Goal: Information Seeking & Learning: Check status

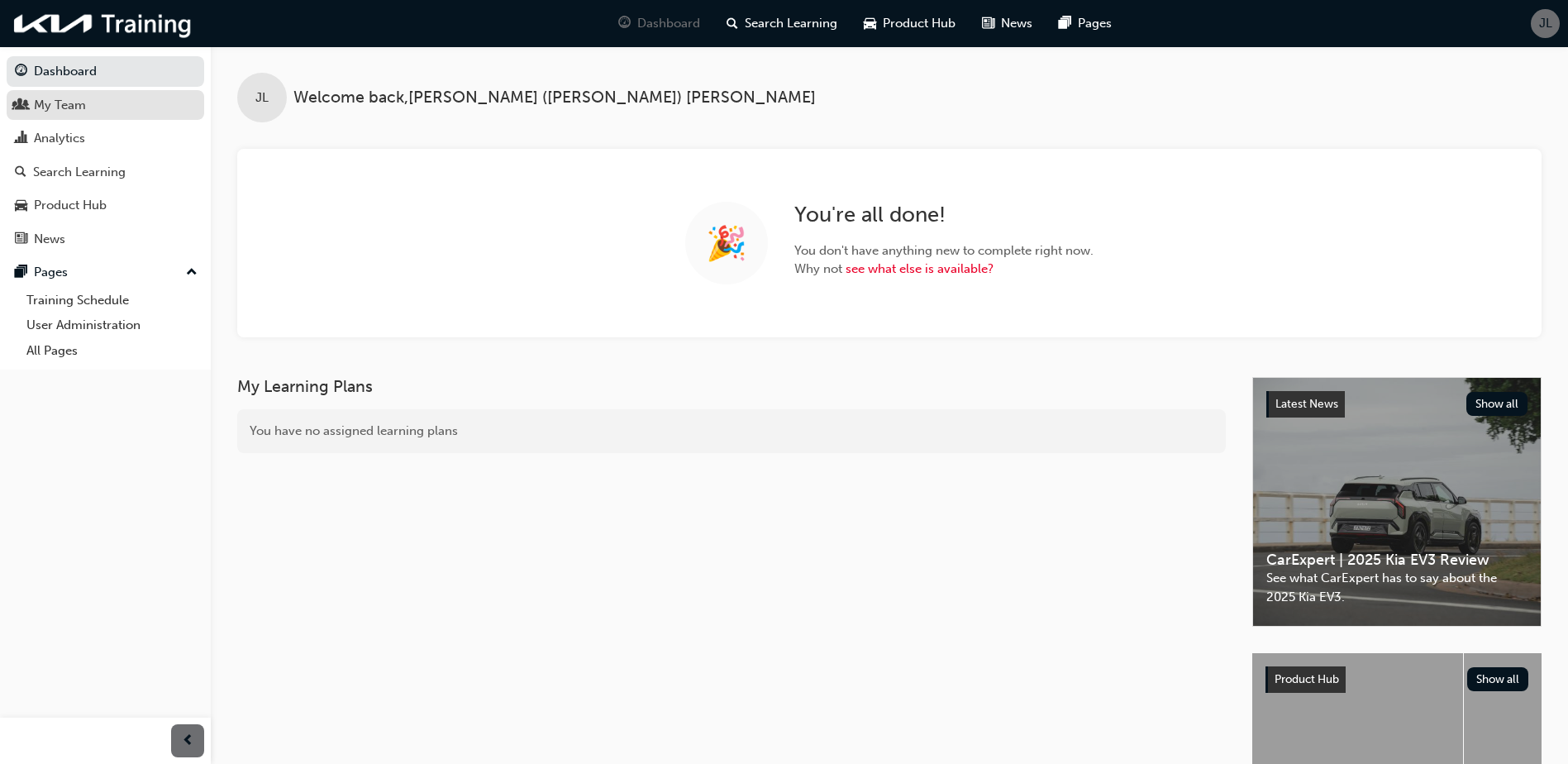
click at [80, 115] on link "My Team" at bounding box center [105, 105] width 198 height 31
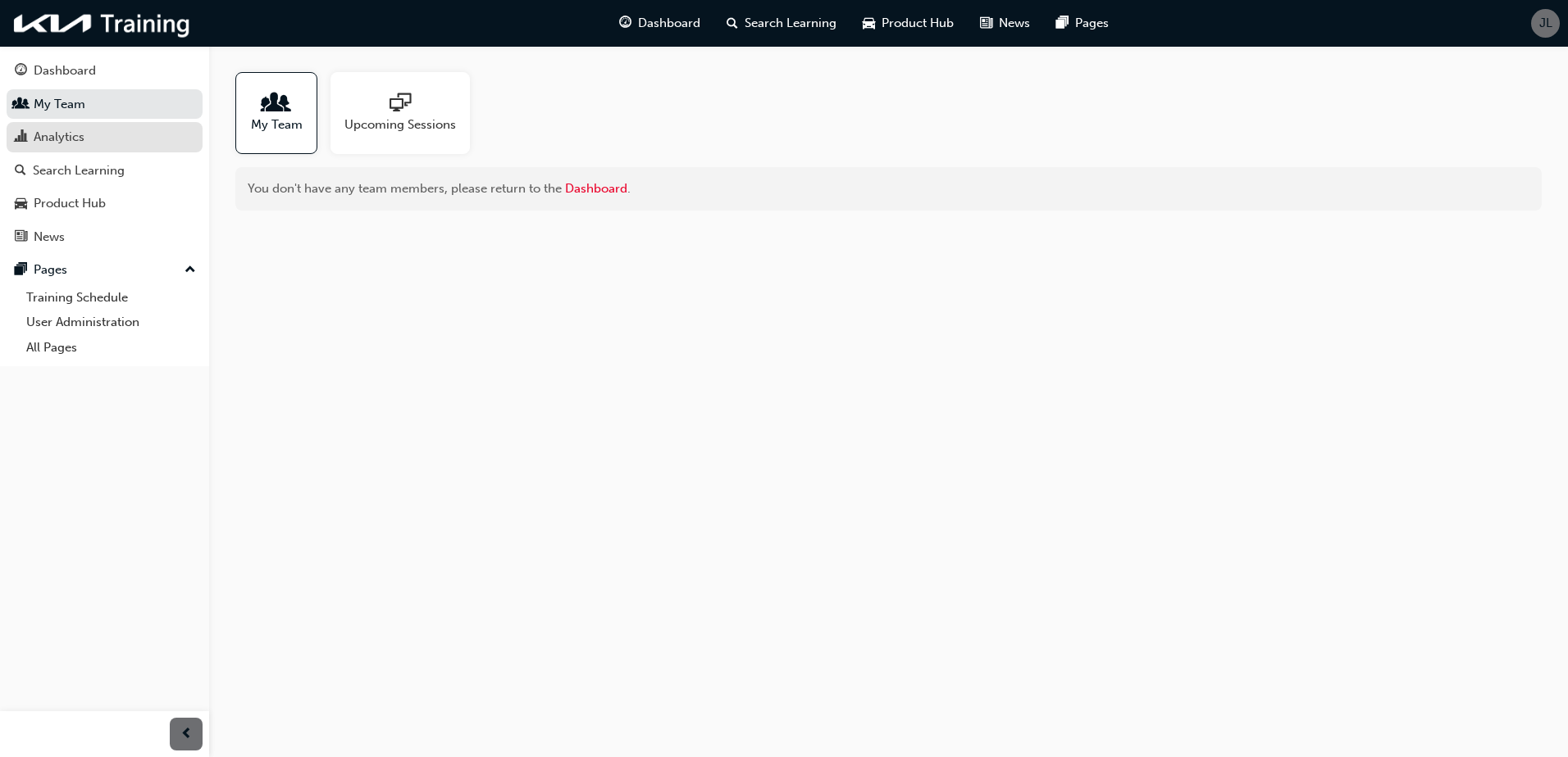
click at [119, 131] on div "Analytics" at bounding box center [104, 138] width 180 height 20
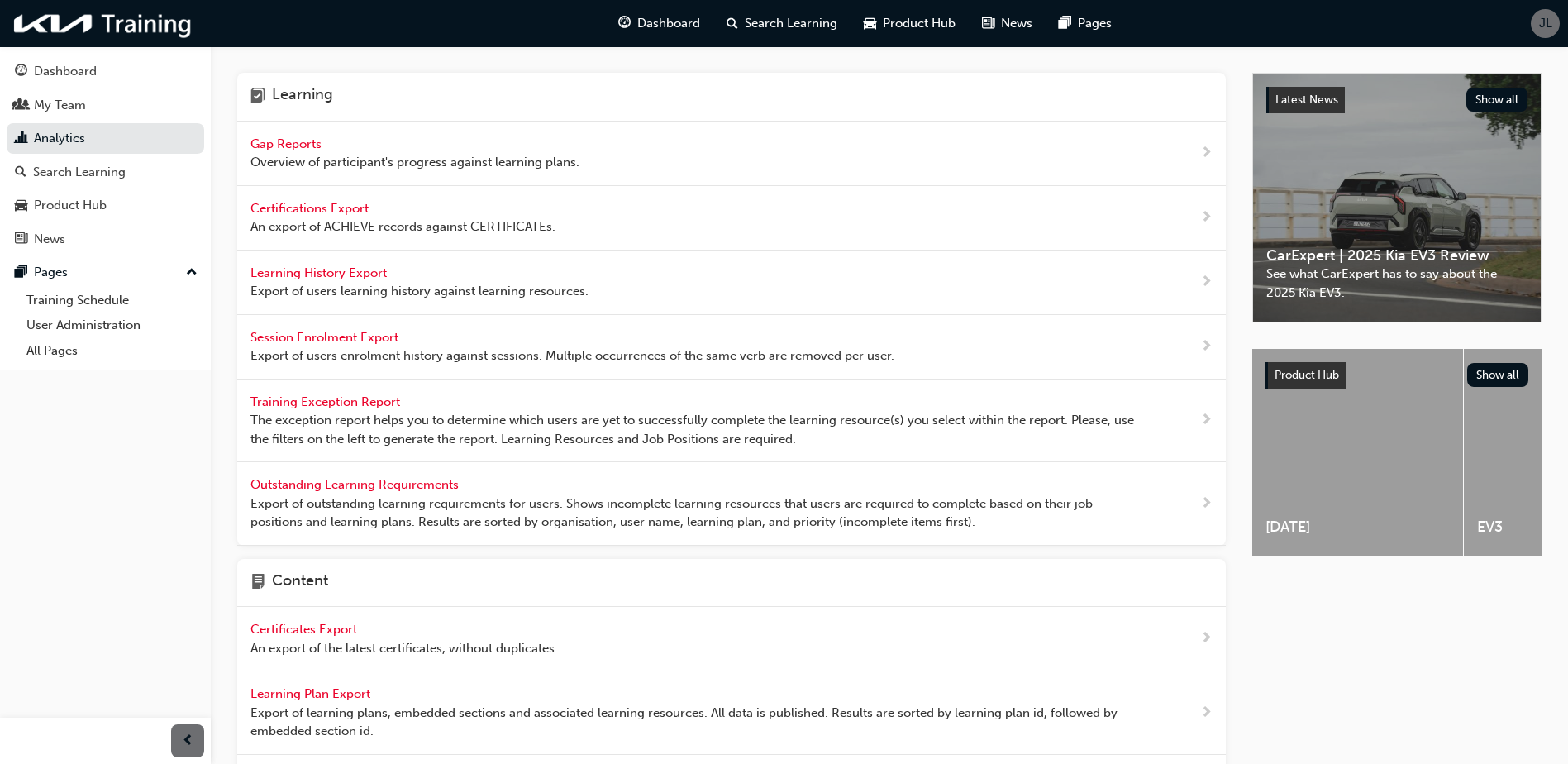
click at [326, 158] on span "Overview of participant's progress against learning plans." at bounding box center [415, 162] width 329 height 19
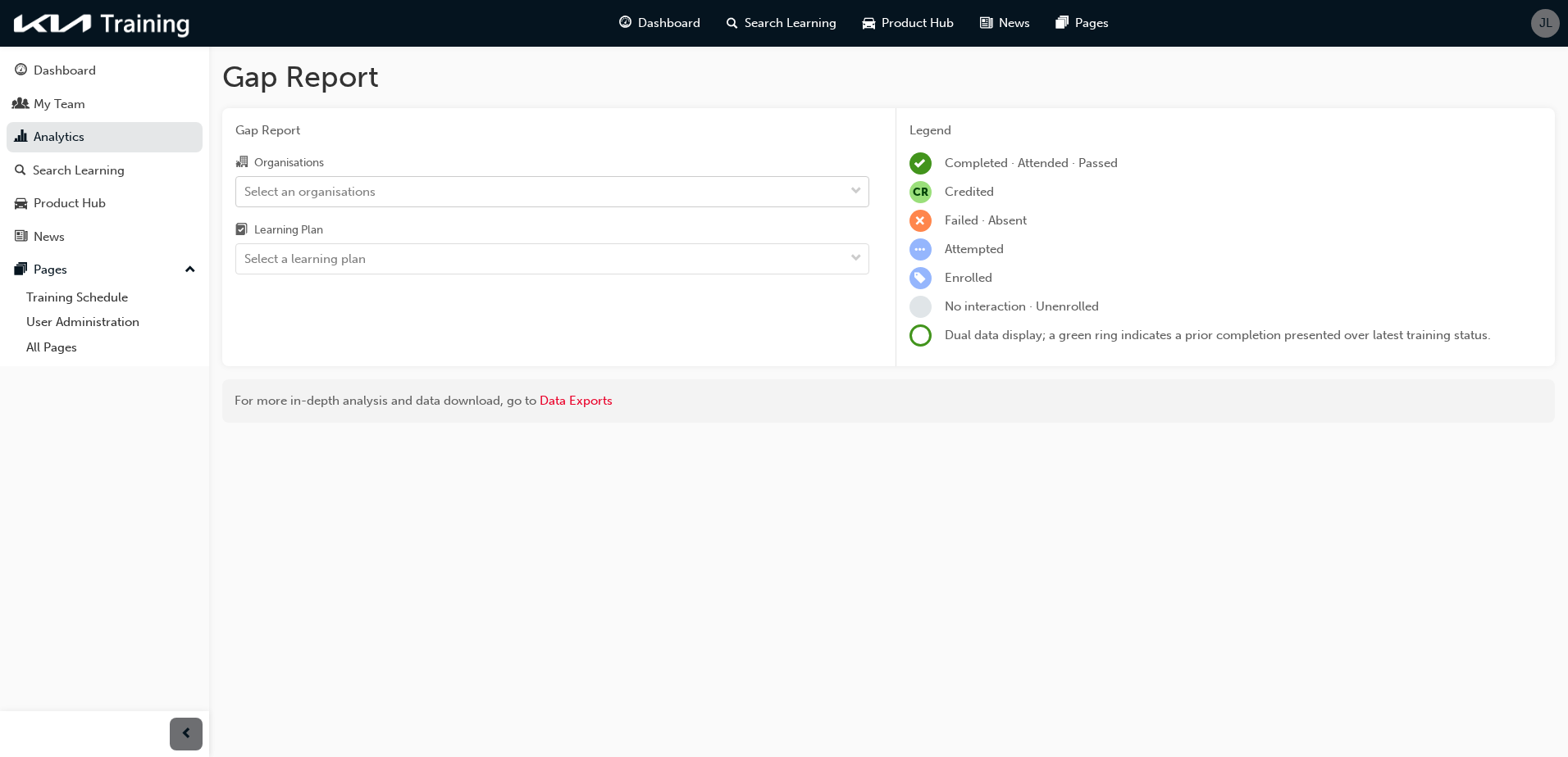
click at [336, 182] on div "Select an organisations" at bounding box center [310, 192] width 131 height 19
click at [246, 183] on input "Organisations Select an organisations" at bounding box center [246, 190] width 2 height 14
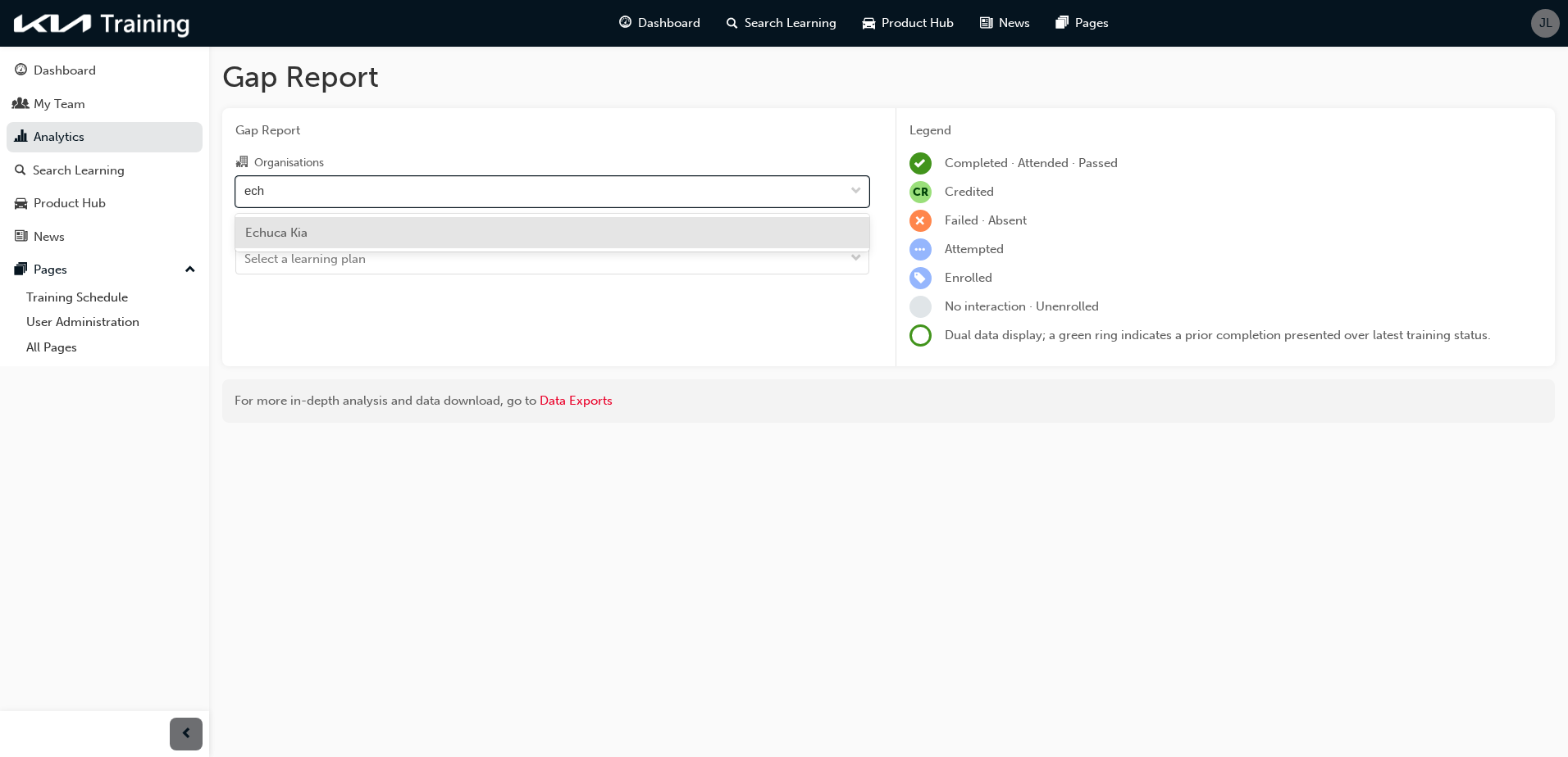
type input "echu"
click at [345, 236] on div "Echuca Kia" at bounding box center [552, 232] width 634 height 32
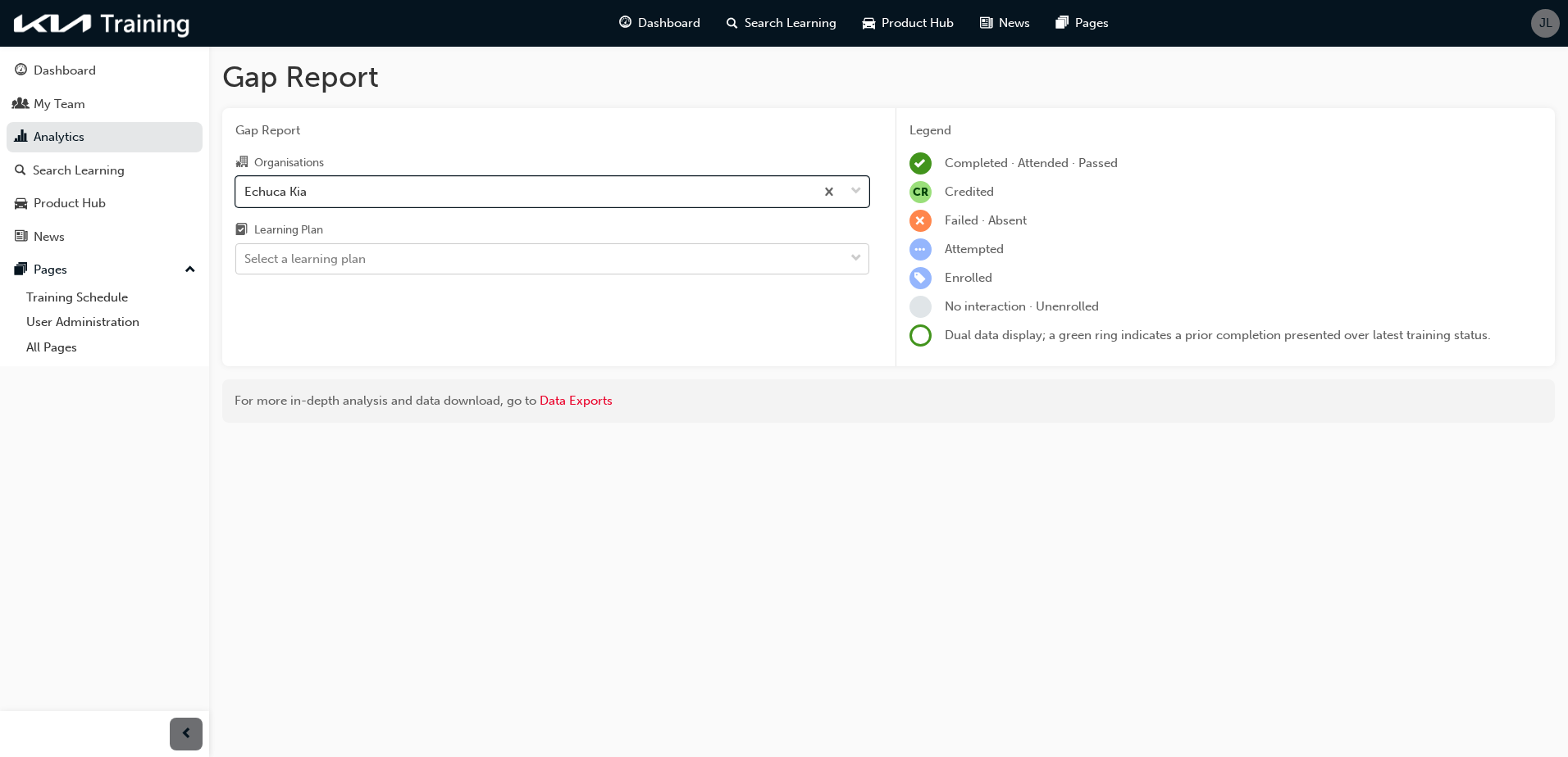
click at [411, 265] on div "Select a learning plan" at bounding box center [540, 259] width 608 height 29
click at [246, 265] on input "Learning Plan Select a learning plan" at bounding box center [246, 258] width 2 height 14
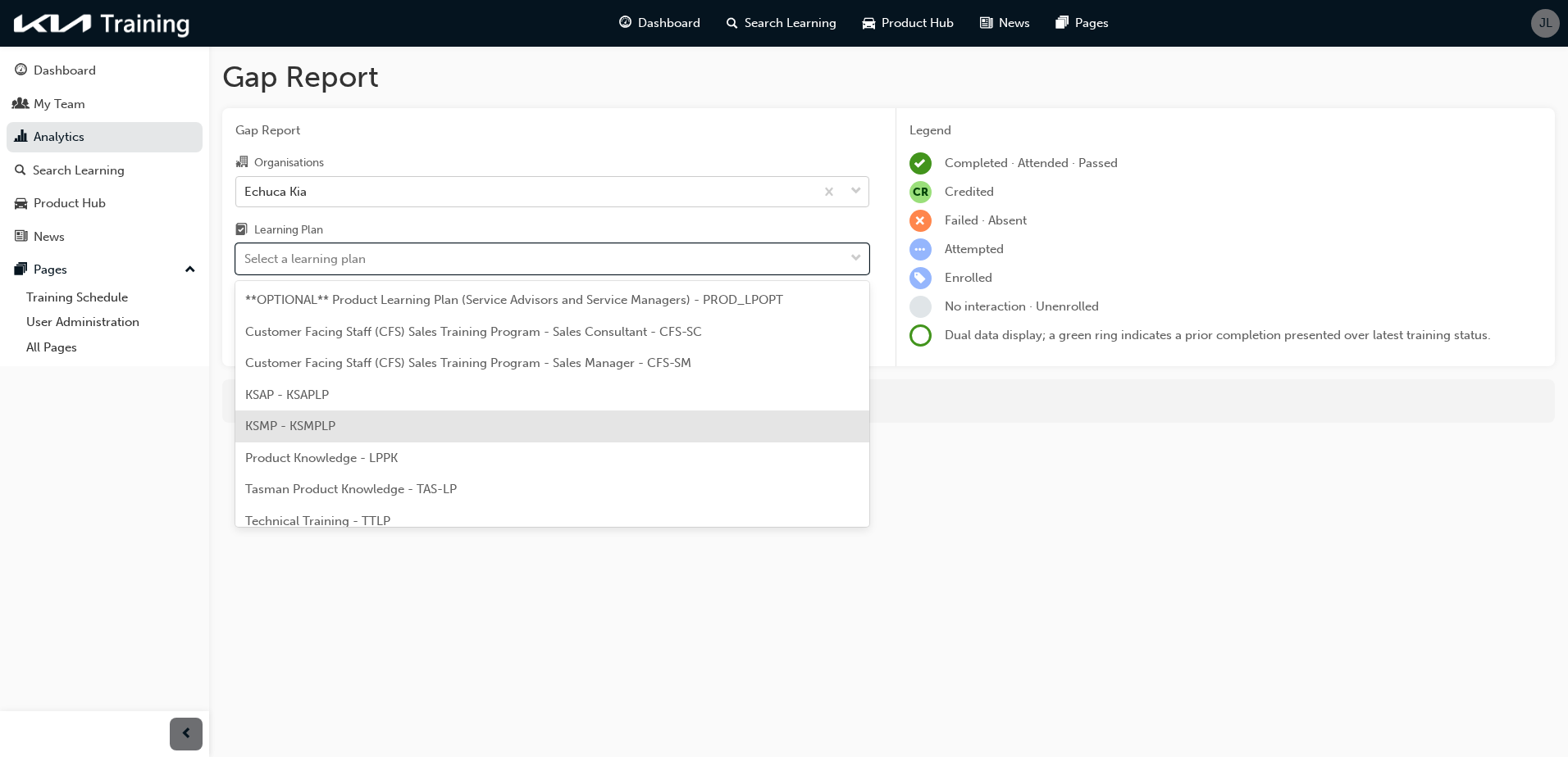
click at [335, 418] on span "KSMP - KSMPLP" at bounding box center [289, 426] width 90 height 15
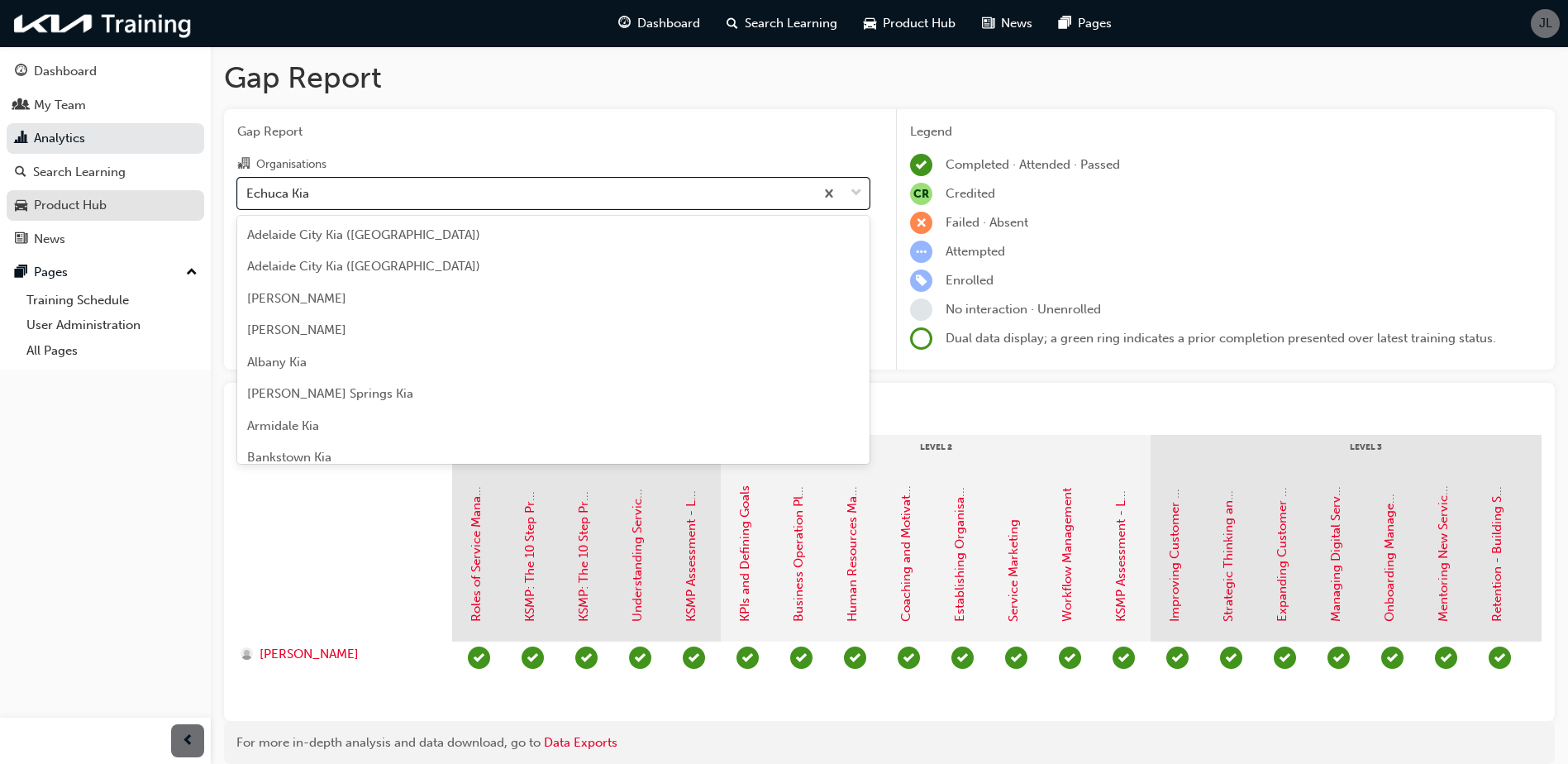
drag, startPoint x: 348, startPoint y: 198, endPoint x: 172, endPoint y: 204, distance: 176.1
click at [191, 204] on div "Dashboard My Team Analytics Search Learning Product Hub News Pages Pages Traini…" at bounding box center [784, 416] width 1568 height 832
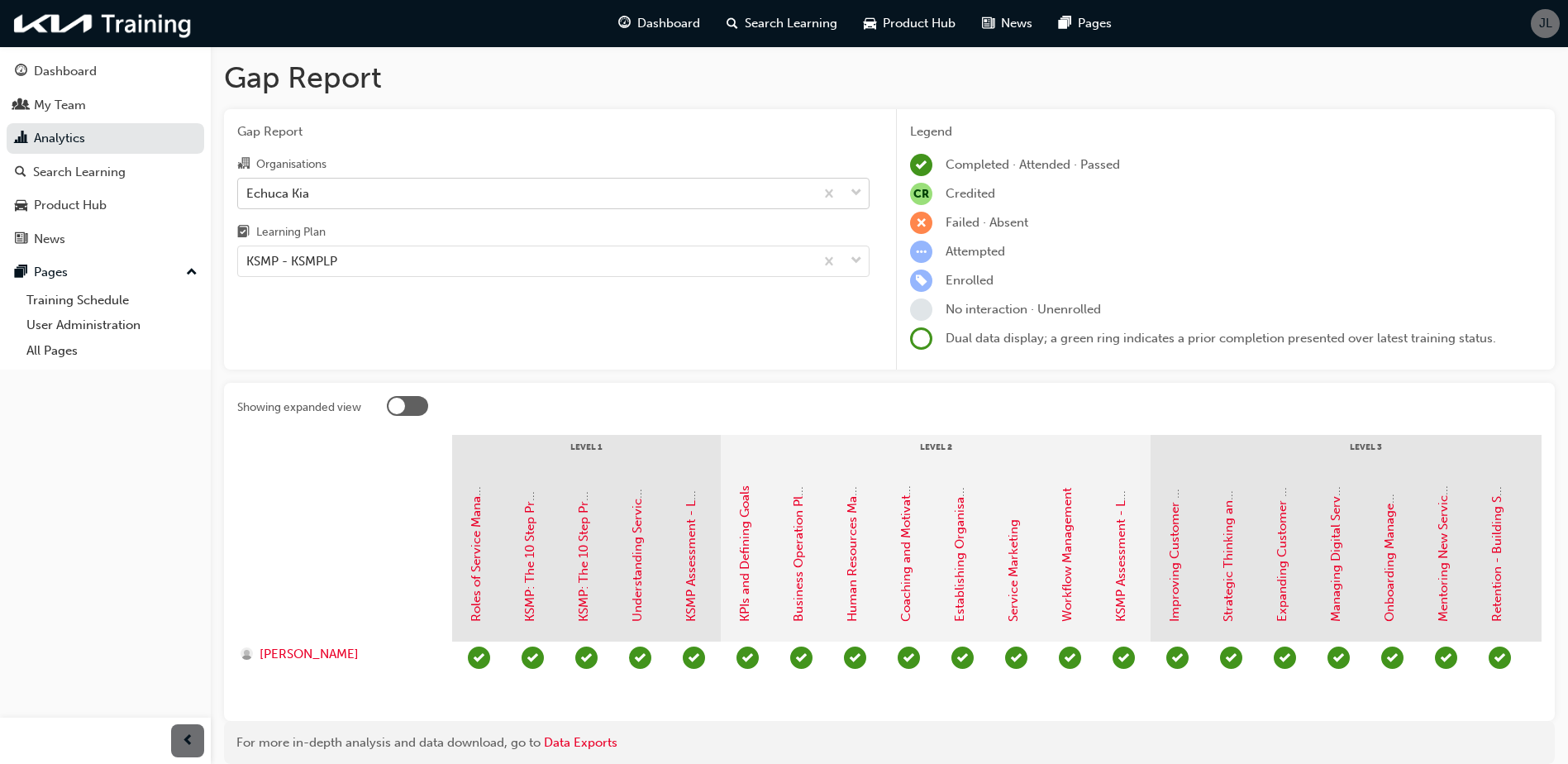
click at [373, 198] on div "Echuca Kia" at bounding box center [526, 192] width 576 height 29
click at [248, 198] on input "Organisations Echuca Kia" at bounding box center [248, 191] width 2 height 14
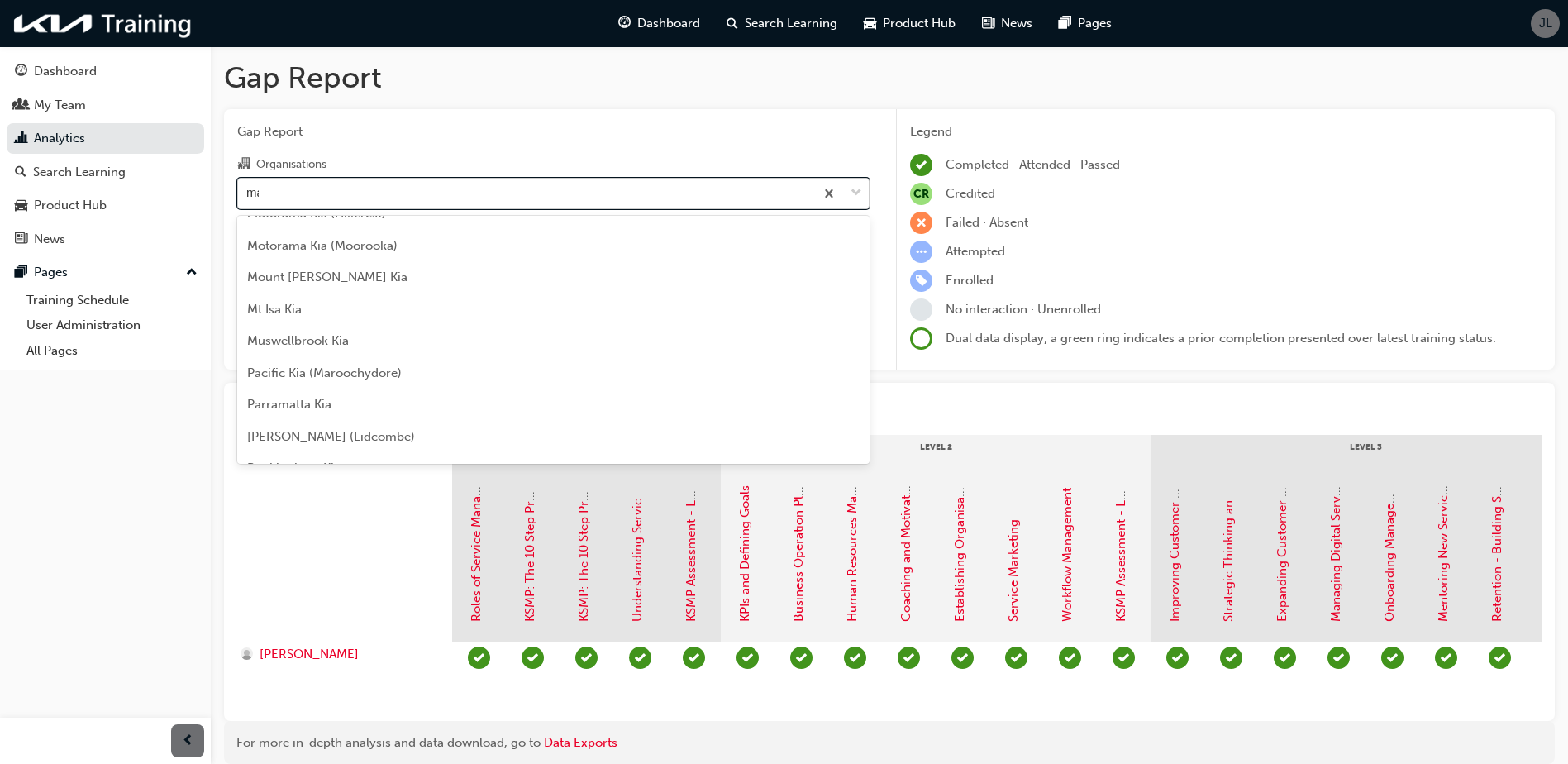
type input "mac"
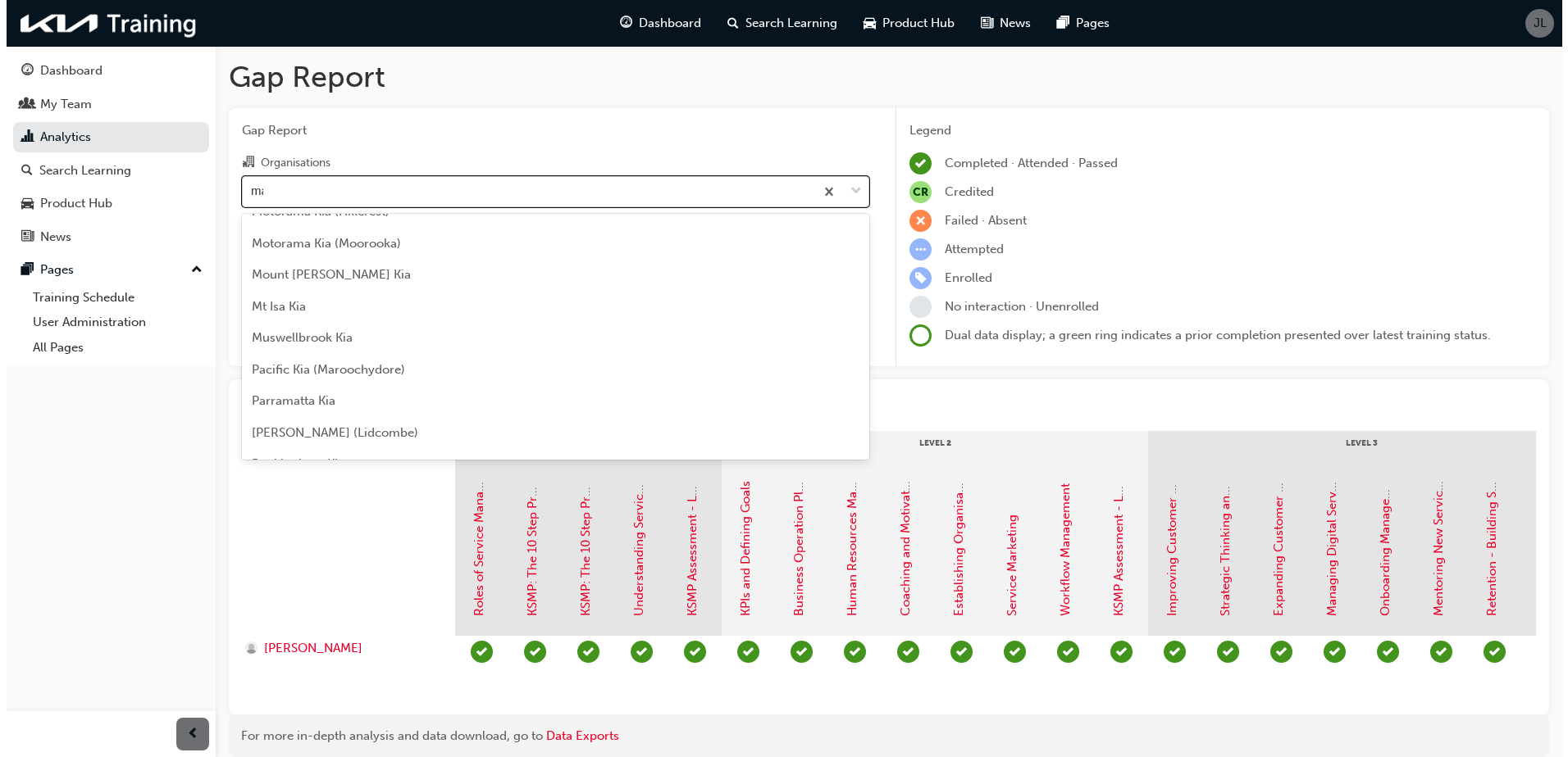
scroll to position [0, 0]
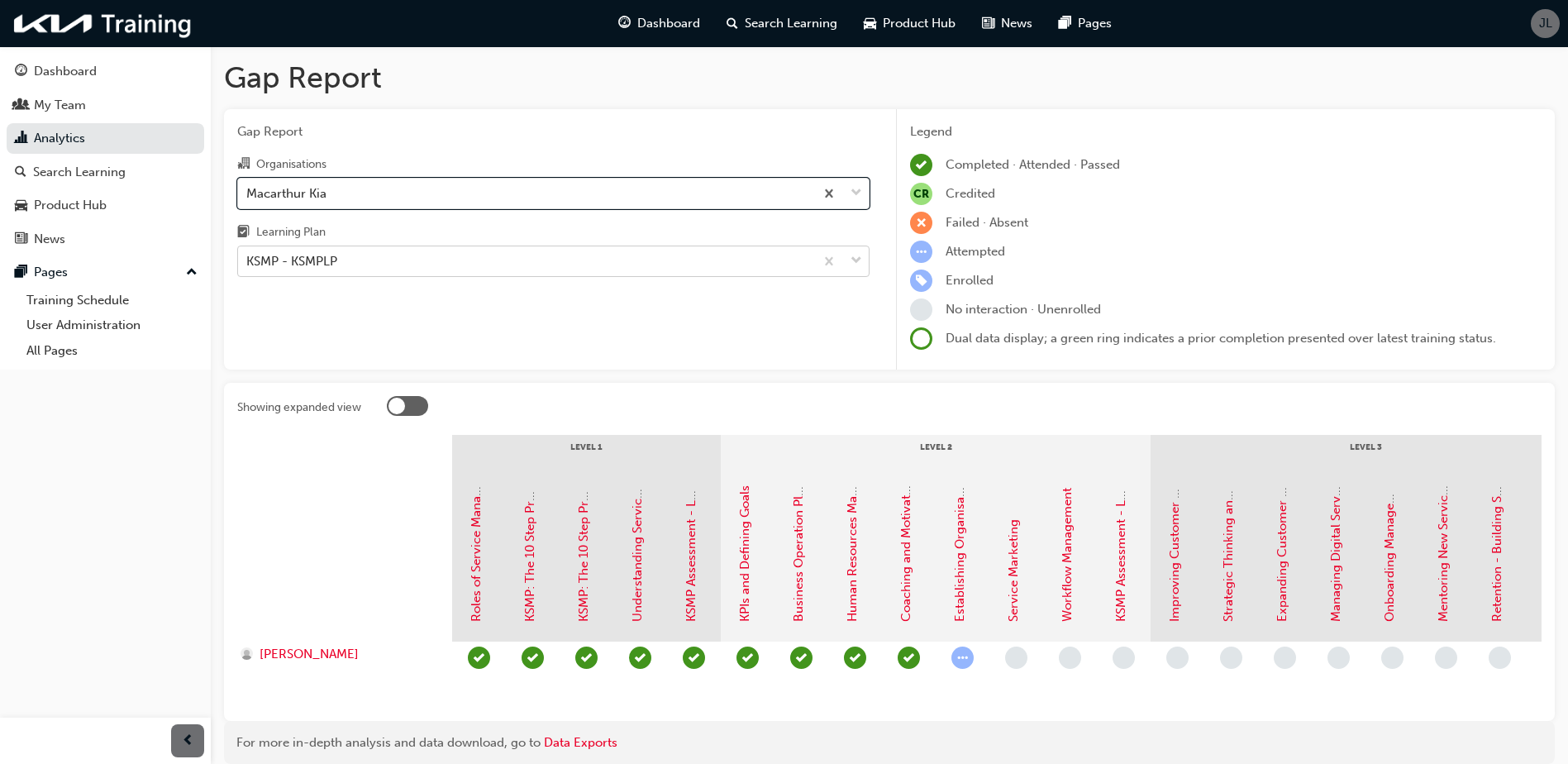
click at [548, 267] on div "KSMP - KSMPLP" at bounding box center [526, 261] width 576 height 29
click at [248, 267] on input "Learning Plan KSMP - KSMPLP" at bounding box center [248, 260] width 2 height 14
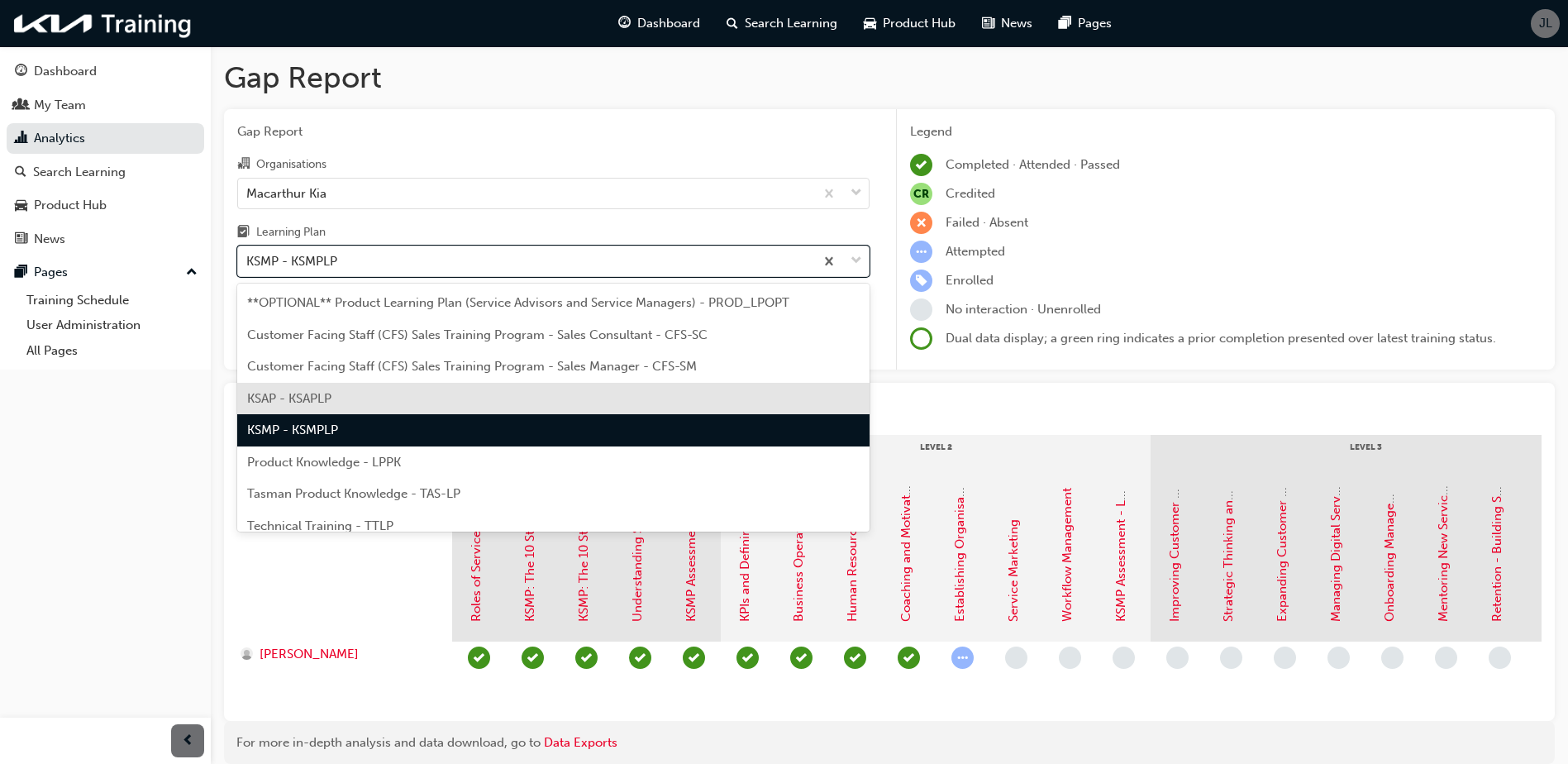
click at [463, 392] on div "KSAP - KSAPLP" at bounding box center [554, 399] width 632 height 32
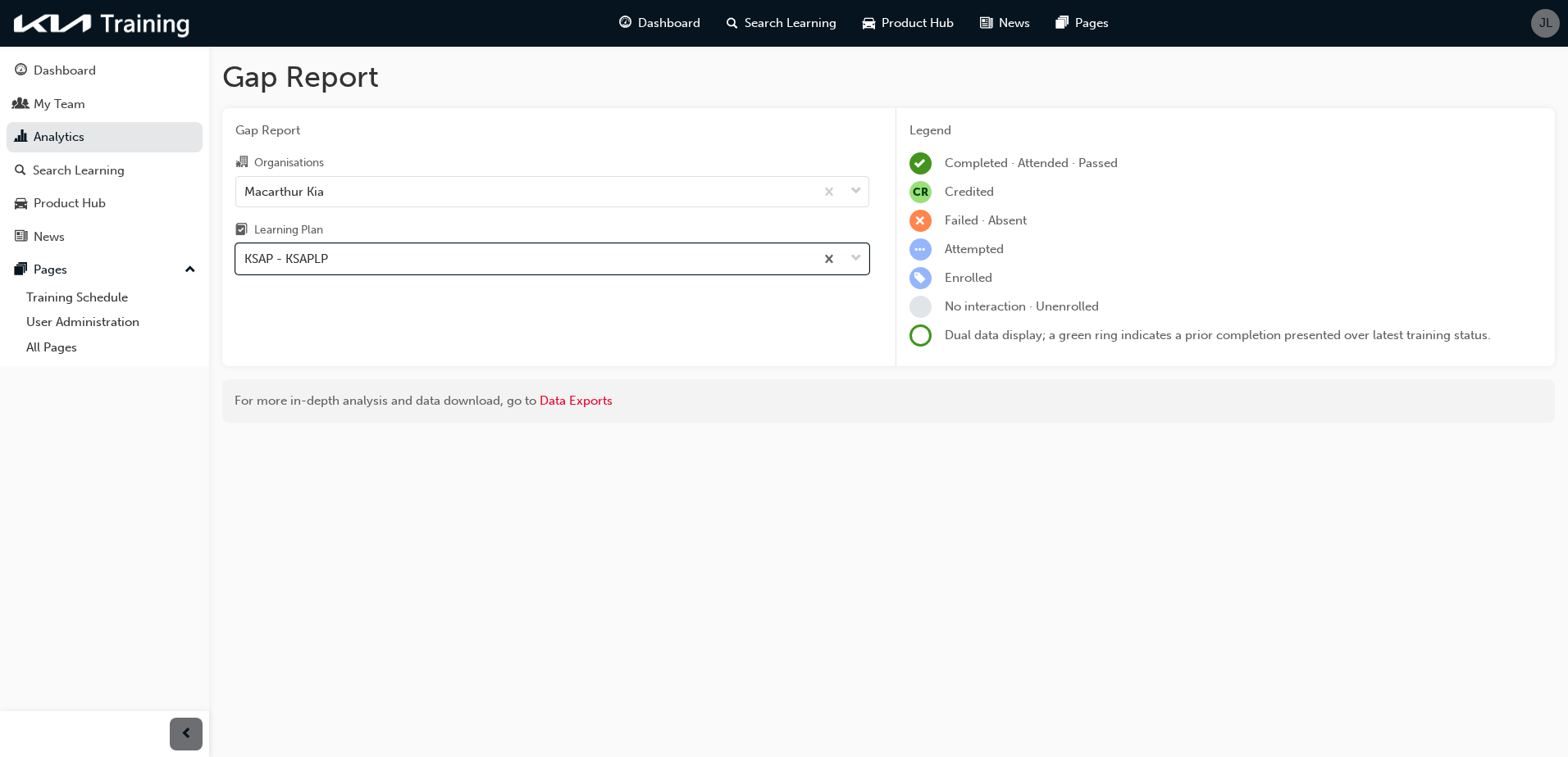
click at [623, 340] on div "Gap Report Organisations Macarthur Kia Learning Plan option KSAP - KSAPLP, sele…" at bounding box center [552, 237] width 660 height 259
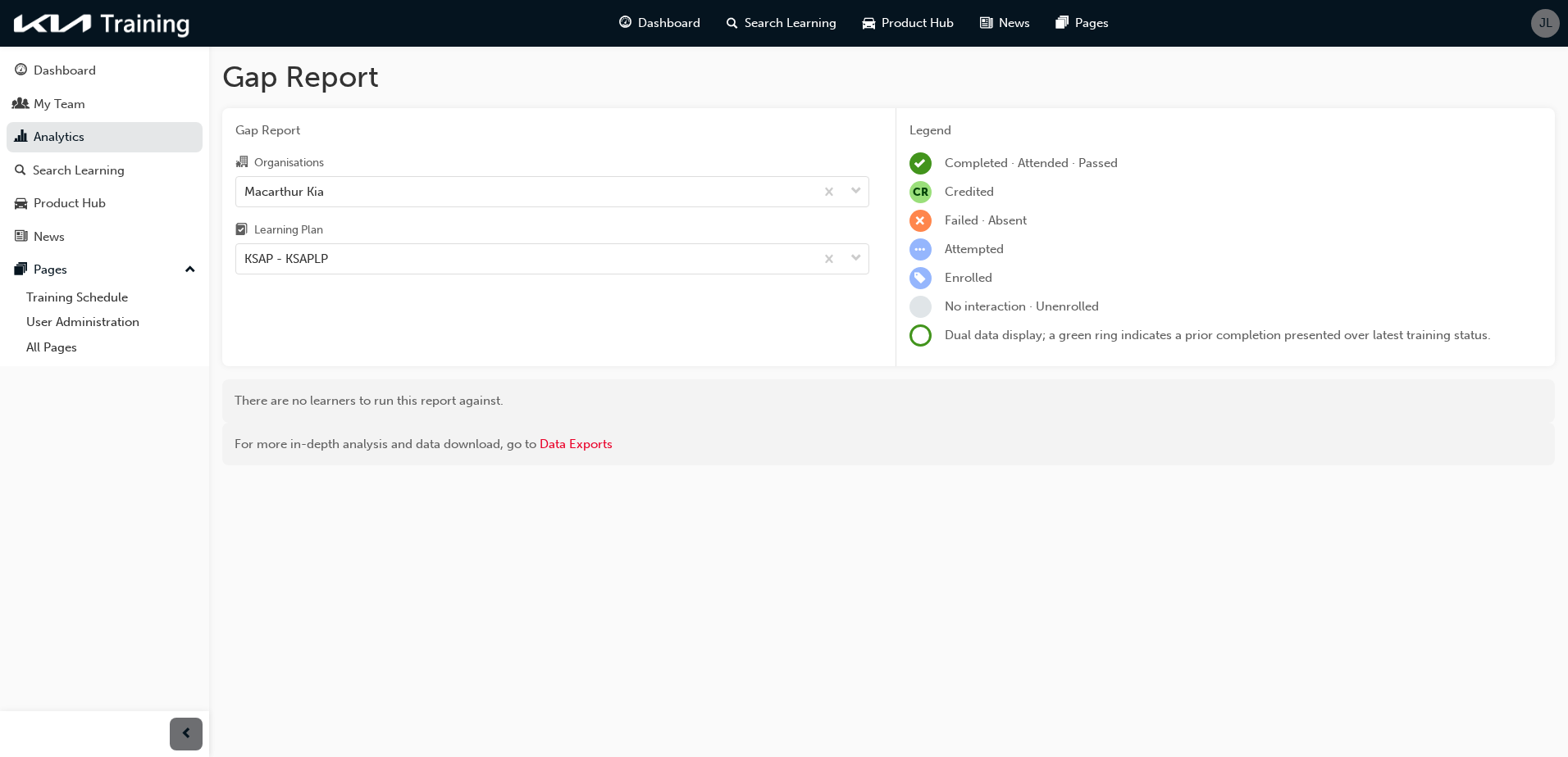
click at [1042, 565] on div "Gap Report Gap Report Organisations Macarthur Kia Learning Plan KSAP - KSAPLP L…" at bounding box center [784, 378] width 1568 height 757
click at [87, 100] on div "My Team" at bounding box center [104, 104] width 180 height 20
